Goal: Transaction & Acquisition: Book appointment/travel/reservation

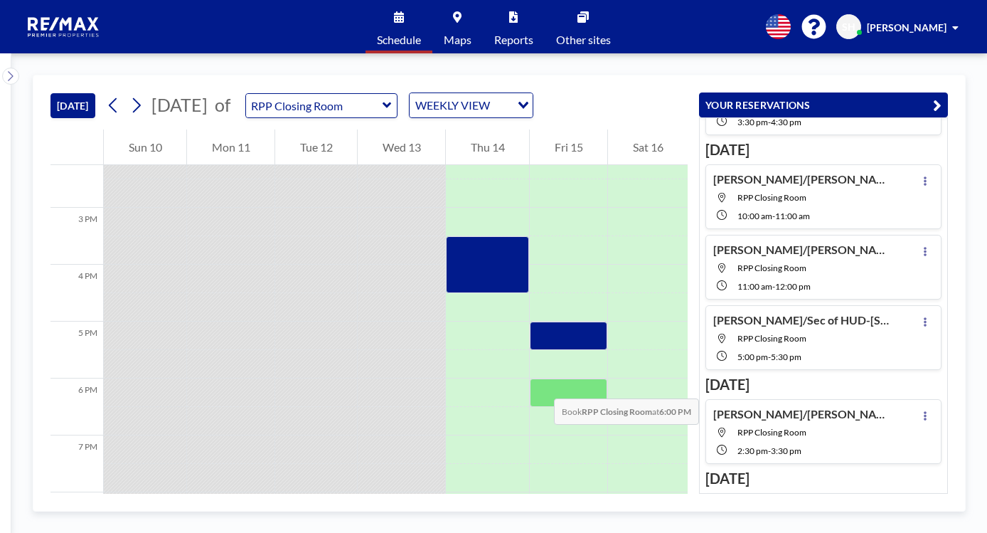
scroll to position [668, 0]
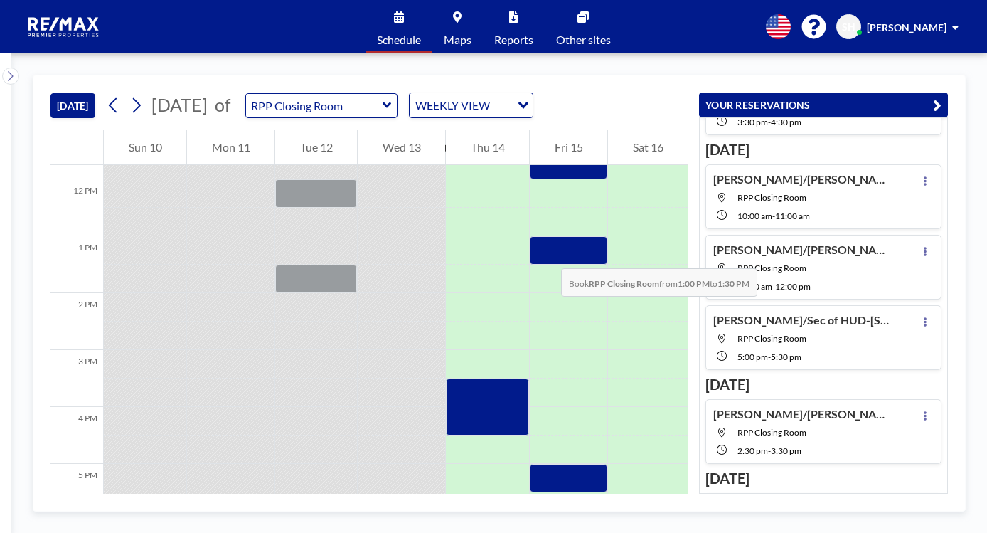
click at [547, 254] on div at bounding box center [569, 250] width 78 height 28
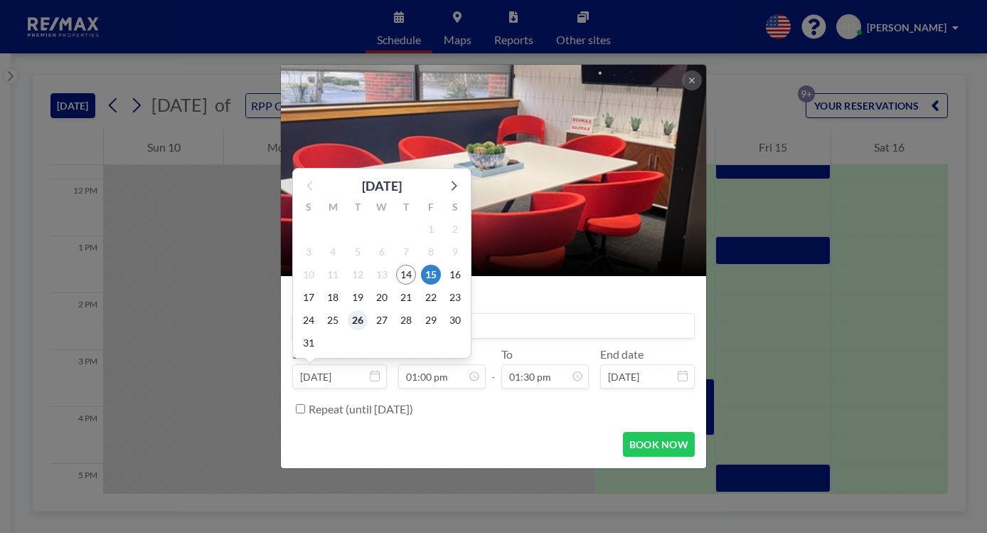
click at [352, 325] on span "26" at bounding box center [358, 320] width 20 height 20
type input "[DATE]"
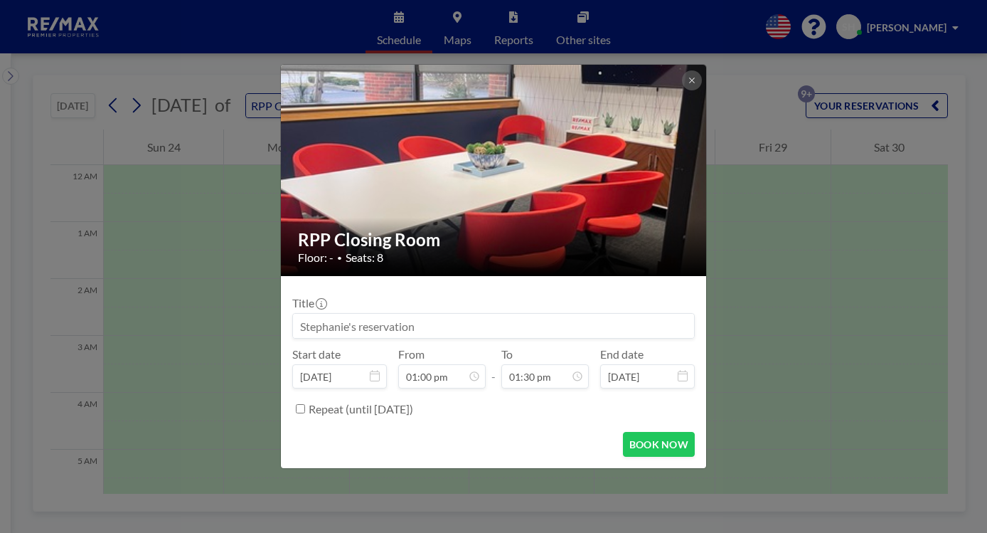
scroll to position [711, 0]
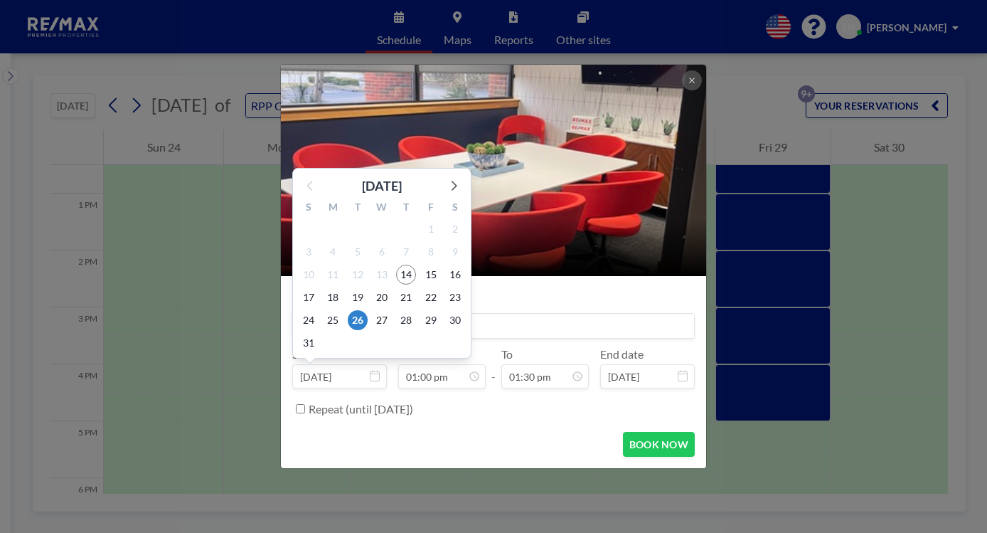
click at [331, 371] on input "[DATE]" at bounding box center [339, 376] width 95 height 24
click at [429, 275] on span "15" at bounding box center [431, 275] width 20 height 20
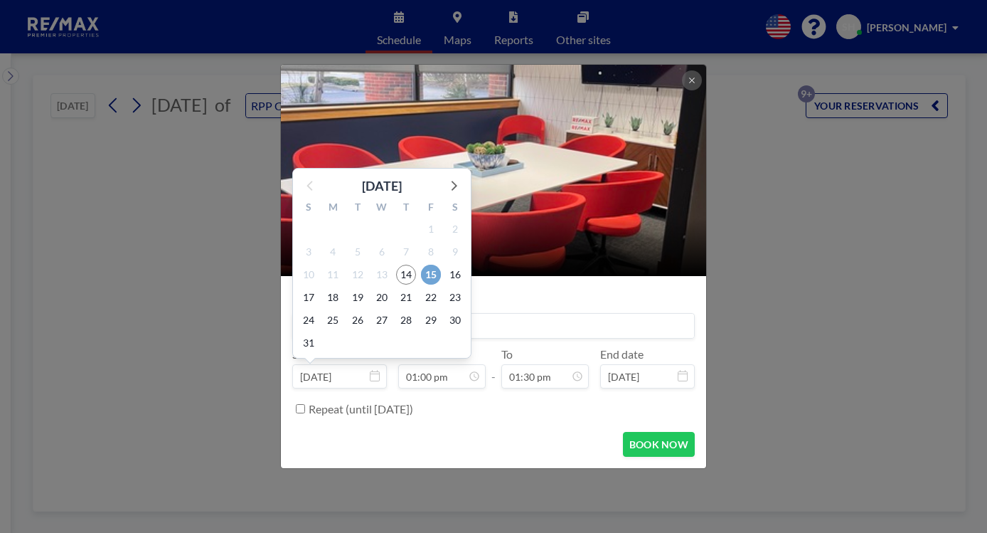
type input "[DATE]"
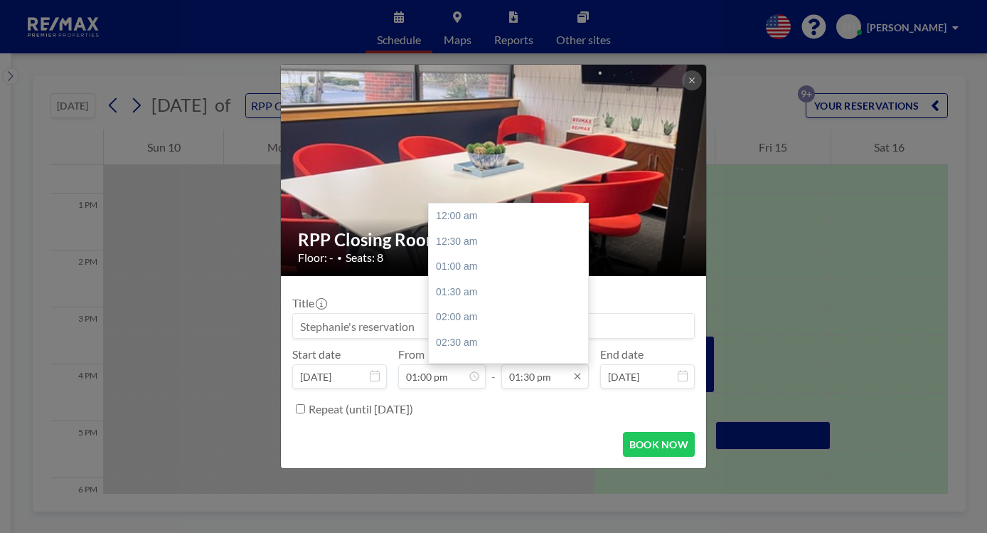
scroll to position [683, 0]
click at [473, 243] on div "02:00 pm" at bounding box center [512, 242] width 166 height 26
type input "02:00 pm"
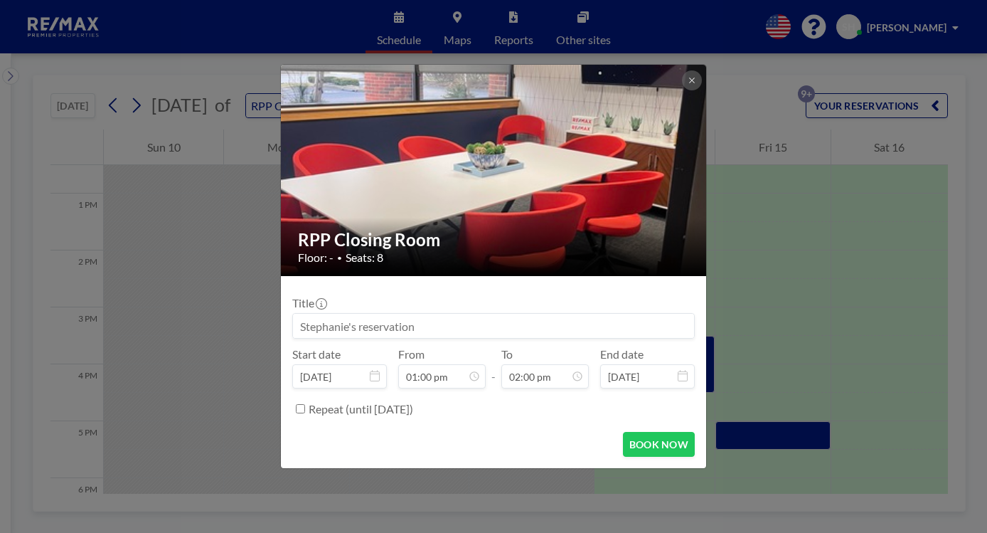
click at [312, 322] on input at bounding box center [493, 326] width 401 height 24
click at [560, 326] on input at bounding box center [493, 326] width 401 height 24
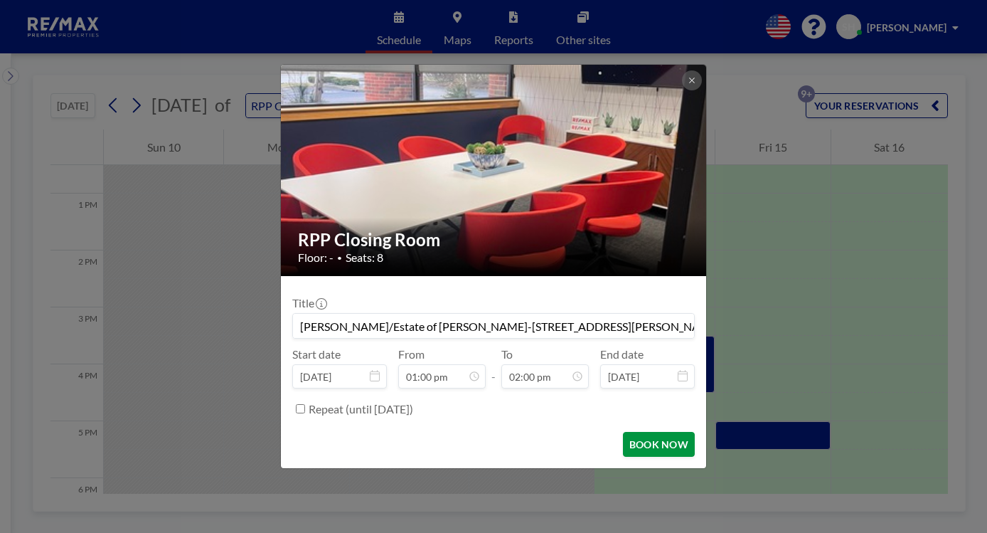
click at [659, 437] on button "BOOK NOW" at bounding box center [659, 444] width 72 height 25
type input "[PERSON_NAME]/Estate of [PERSON_NAME]-[STREET_ADDRESS][PERSON_NAME]-[PERSON_NAM…"
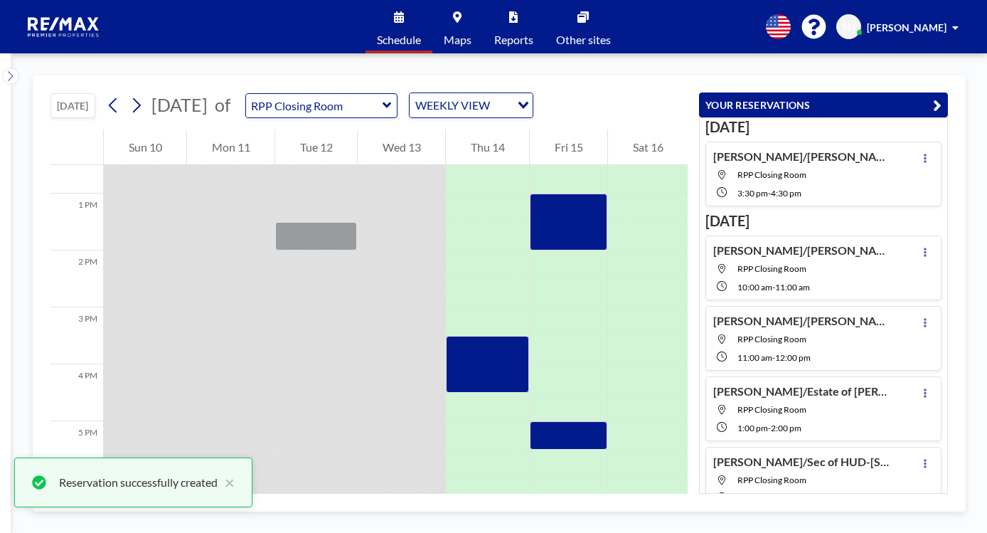
scroll to position [103, 0]
